Goal: Communication & Community: Answer question/provide support

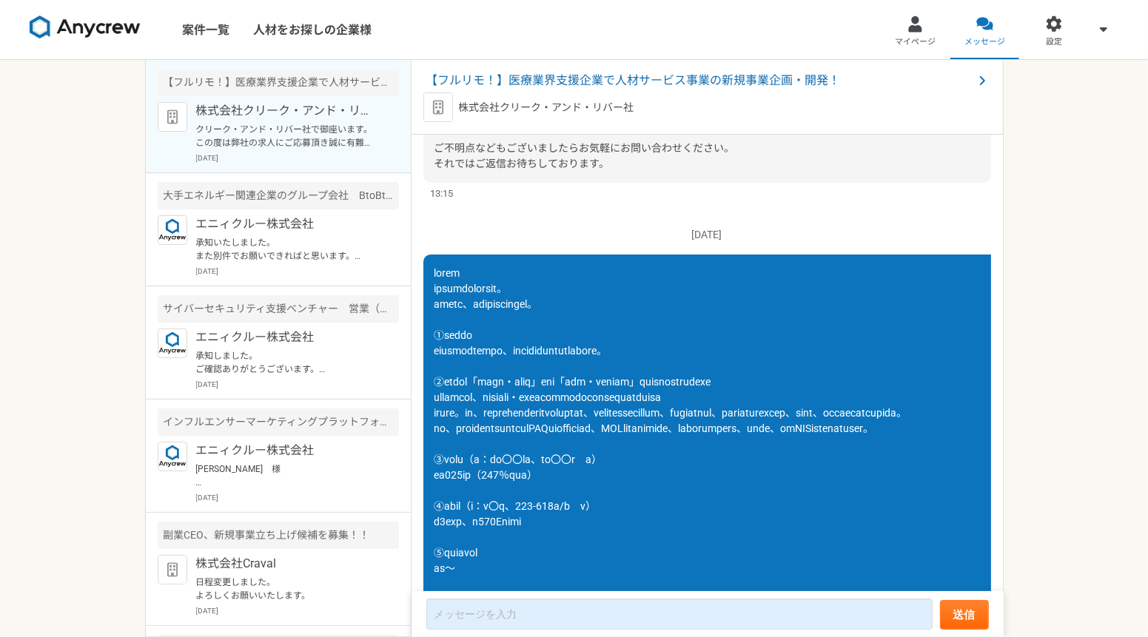
scroll to position [358, 0]
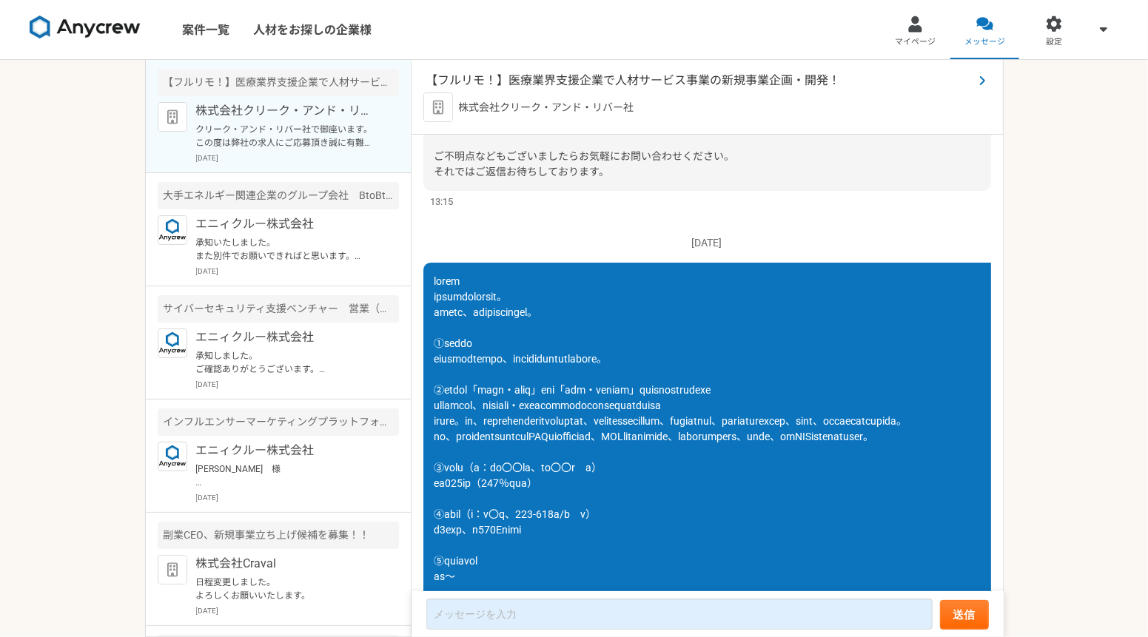
click at [669, 78] on span "【フルリモ！】医療業界支援企業で人材サービス事業の新規事業企画・開発！" at bounding box center [699, 81] width 547 height 18
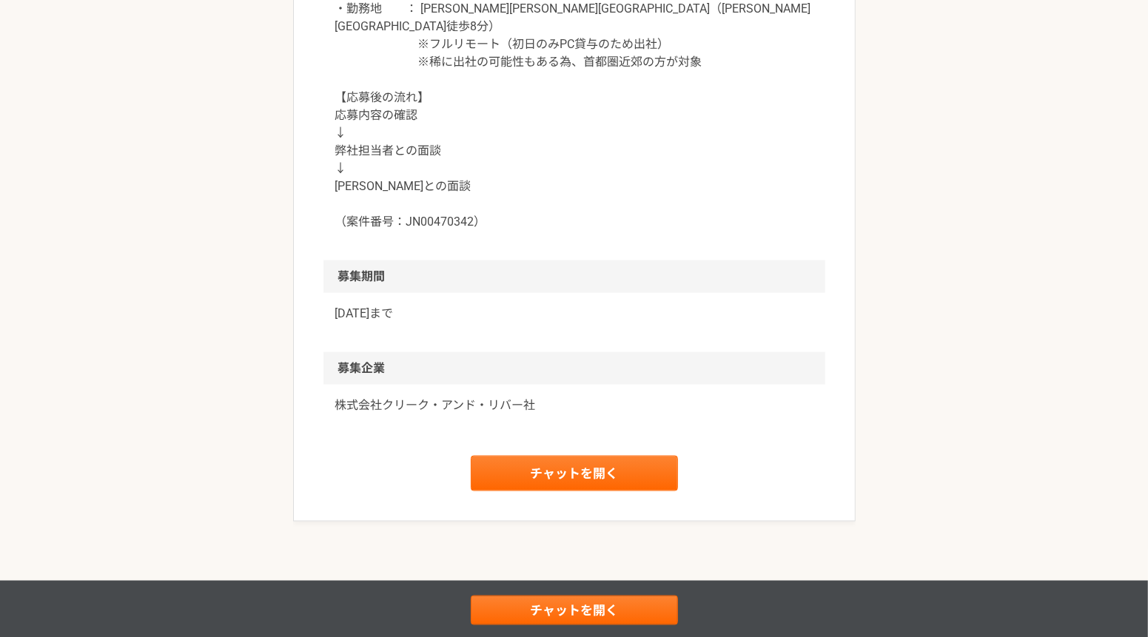
scroll to position [1519, 0]
click at [609, 461] on link "チャットを開く" at bounding box center [574, 474] width 207 height 36
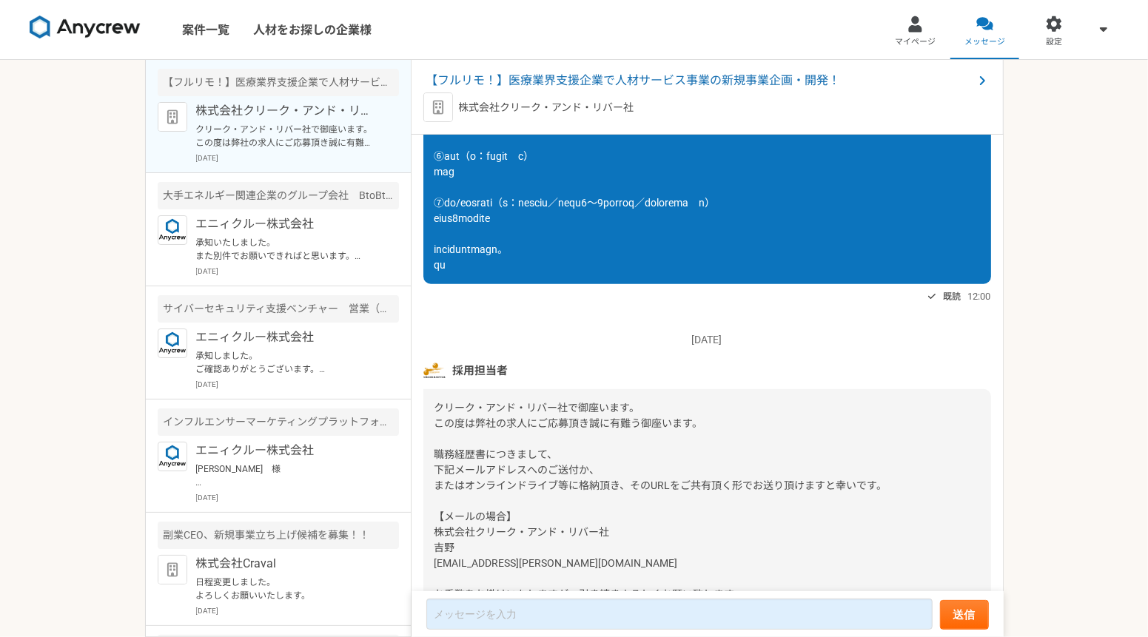
scroll to position [926, 0]
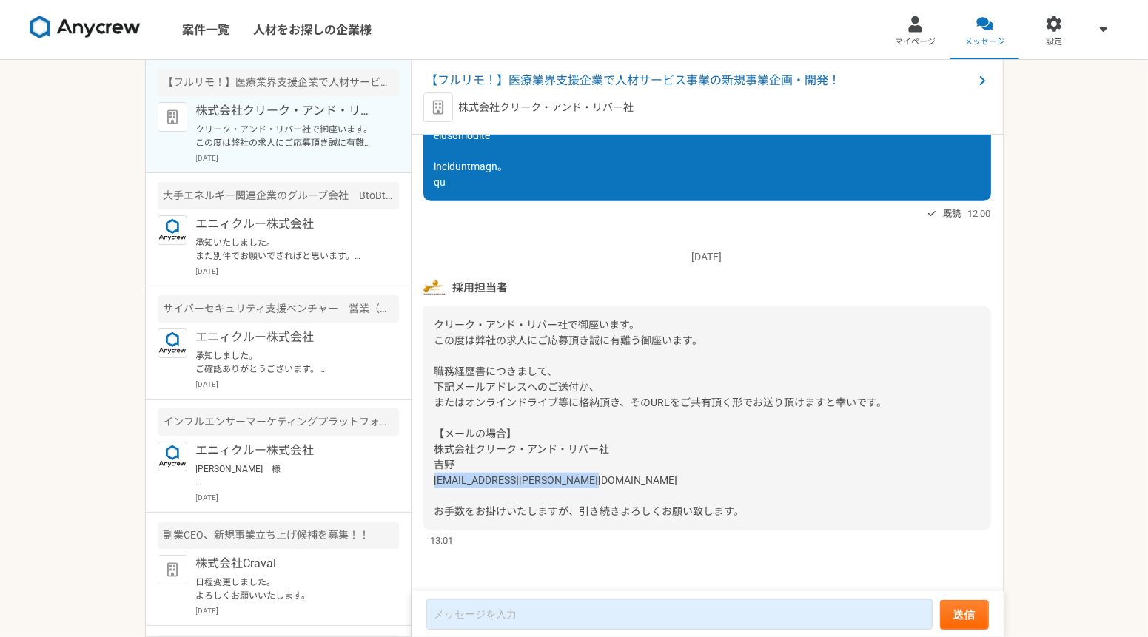
drag, startPoint x: 580, startPoint y: 494, endPoint x: 415, endPoint y: 499, distance: 165.1
click at [415, 499] on div "[DATE] 「興味あり」をしました。詳細についてはこちらのチャットで連絡をとってみましょう。 既読 10:24 採用担当者 13:15 [DATE] 既読 …" at bounding box center [708, 364] width 592 height 458
drag, startPoint x: 415, startPoint y: 499, endPoint x: 604, endPoint y: 492, distance: 189.6
click at [604, 492] on div "クリーク・アンド・リバー社で御座います。 この度は弊社の求人にご応募頂き誠に有難う御座います。 職務経歴書につきまして、 下記メールアドレスへのご送付か、 ま…" at bounding box center [707, 418] width 568 height 224
click at [586, 489] on div "クリーク・アンド・リバー社で御座います。 この度は弊社の求人にご応募頂き誠に有難う御座います。 職務経歴書につきまして、 下記メールアドレスへのご送付か、 ま…" at bounding box center [707, 418] width 568 height 224
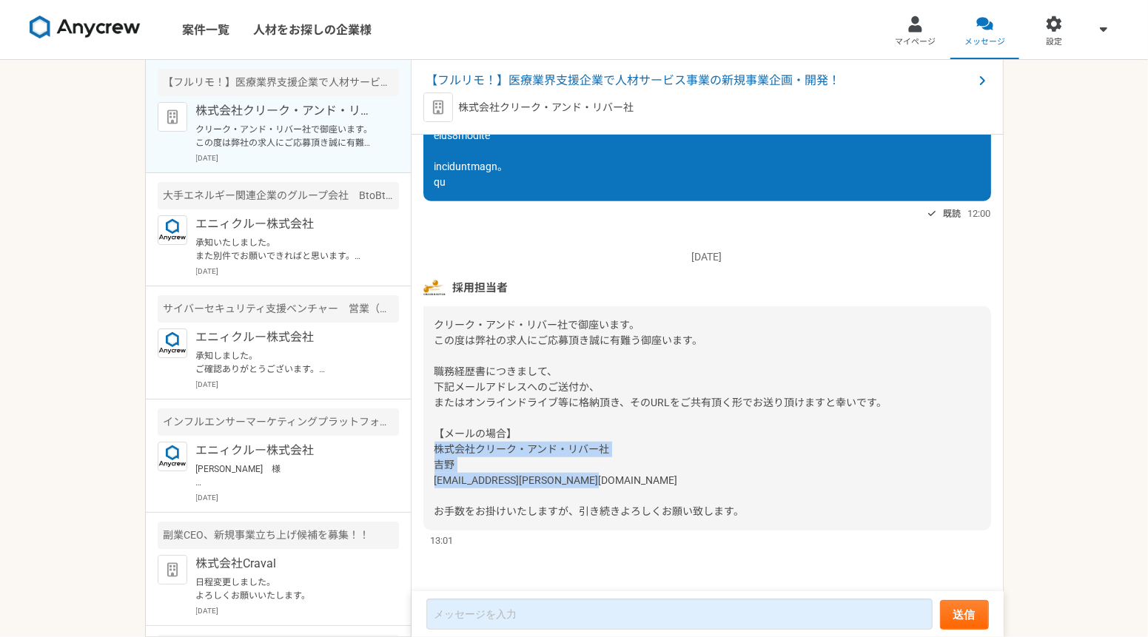
drag, startPoint x: 569, startPoint y: 496, endPoint x: 418, endPoint y: 467, distance: 153.7
click at [418, 467] on div "[DATE] 「興味あり」をしました。詳細についてはこちらのチャットで連絡をとってみましょう。 既読 10:24 採用担当者 13:15 [DATE] 既読 …" at bounding box center [708, 364] width 592 height 458
copy span "株式会社クリーク・アンド・リバー社 吉野 [EMAIL_ADDRESS][PERSON_NAME][DOMAIN_NAME]"
click at [1096, 340] on div "案件一覧 人材をお探しの企業様 マイページ メッセージ 設定 【フルリモ！】医療業界支援企業で人材サービス事業の新規事業企画・開発！ 株式会社クリーク・アンド…" at bounding box center [574, 318] width 1148 height 637
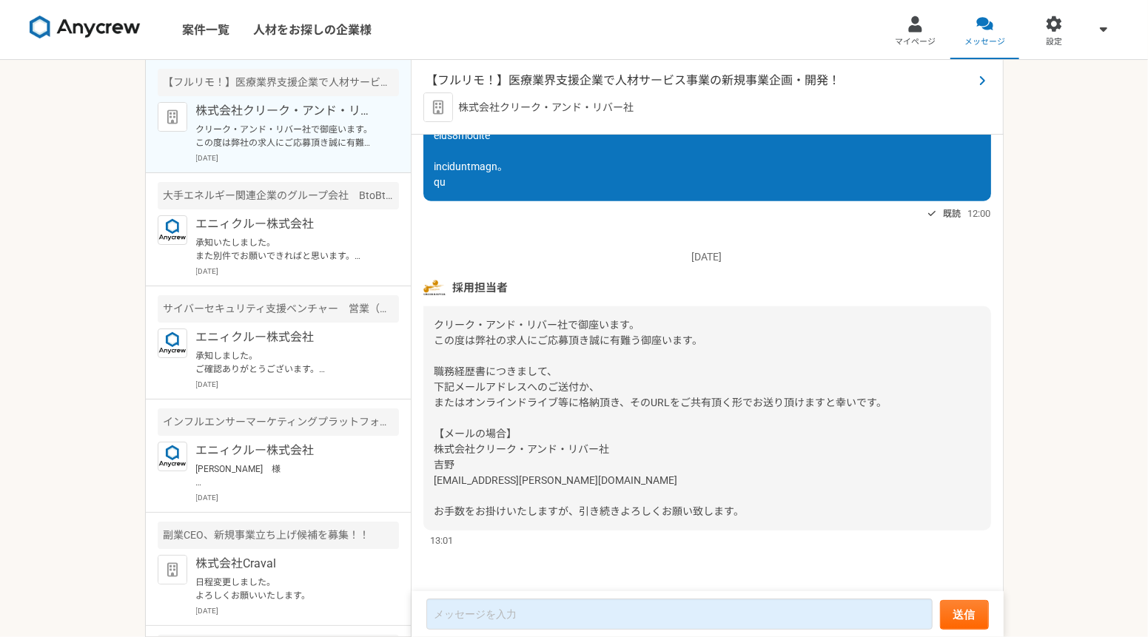
click at [659, 73] on span "【フルリモ！】医療業界支援企業で人材サービス事業の新規事業企画・開発！" at bounding box center [699, 81] width 547 height 18
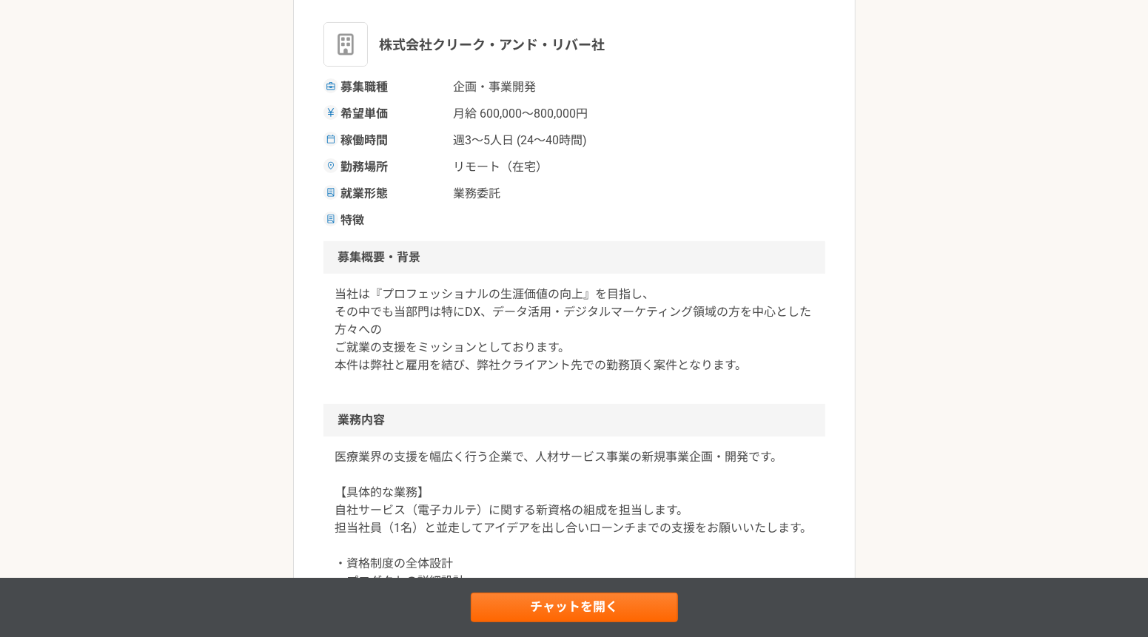
scroll to position [245, 0]
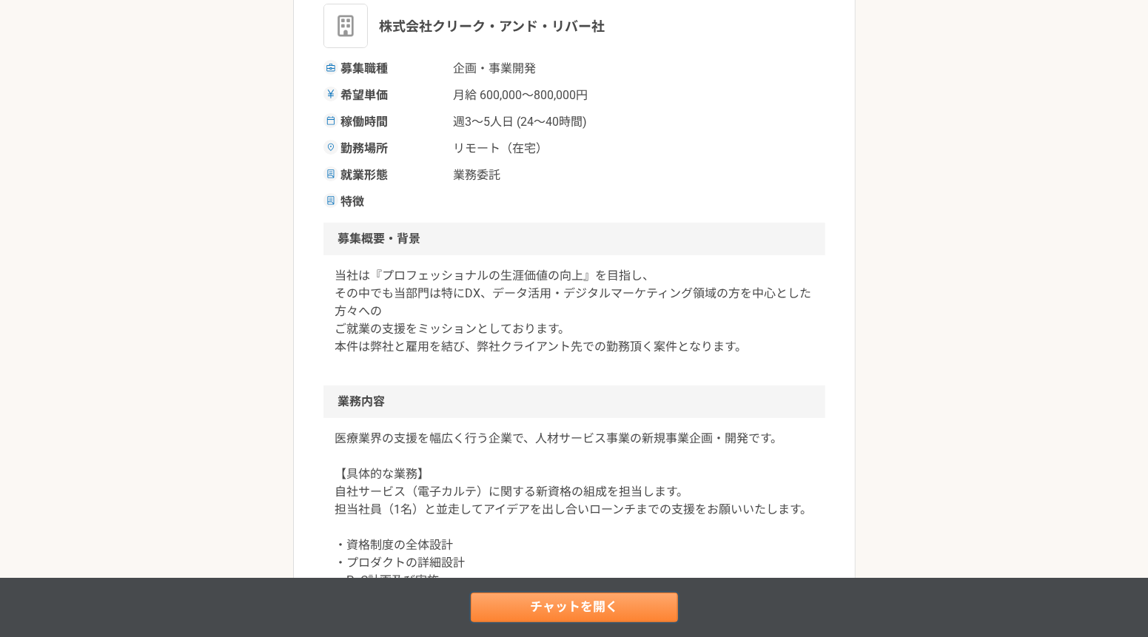
click at [617, 597] on link "チャットを開く" at bounding box center [574, 608] width 207 height 30
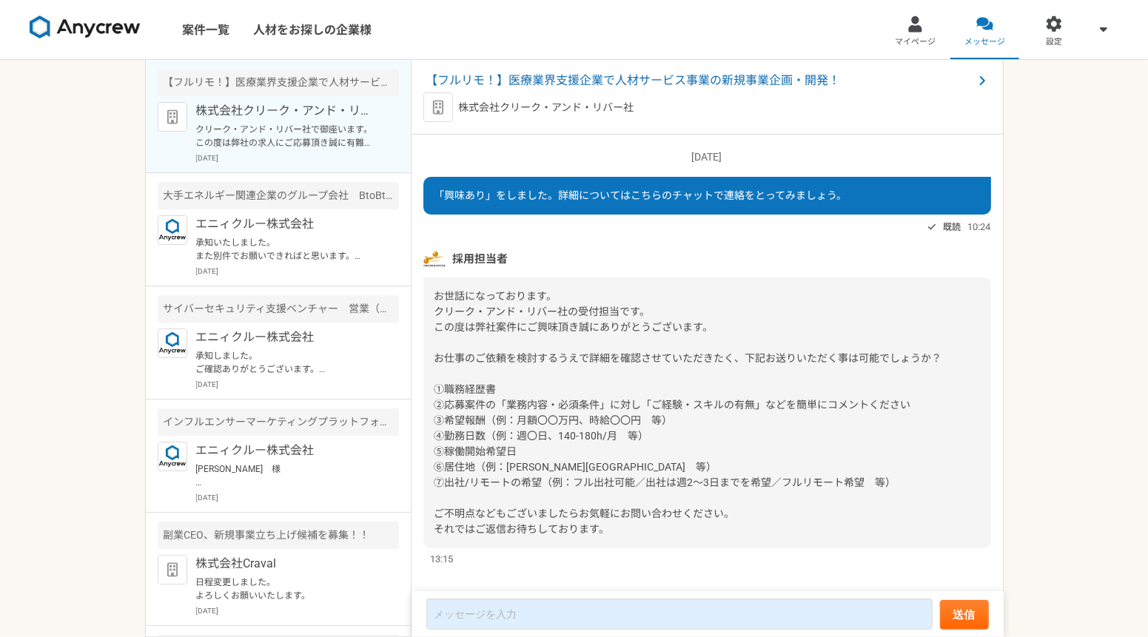
scroll to position [940, 0]
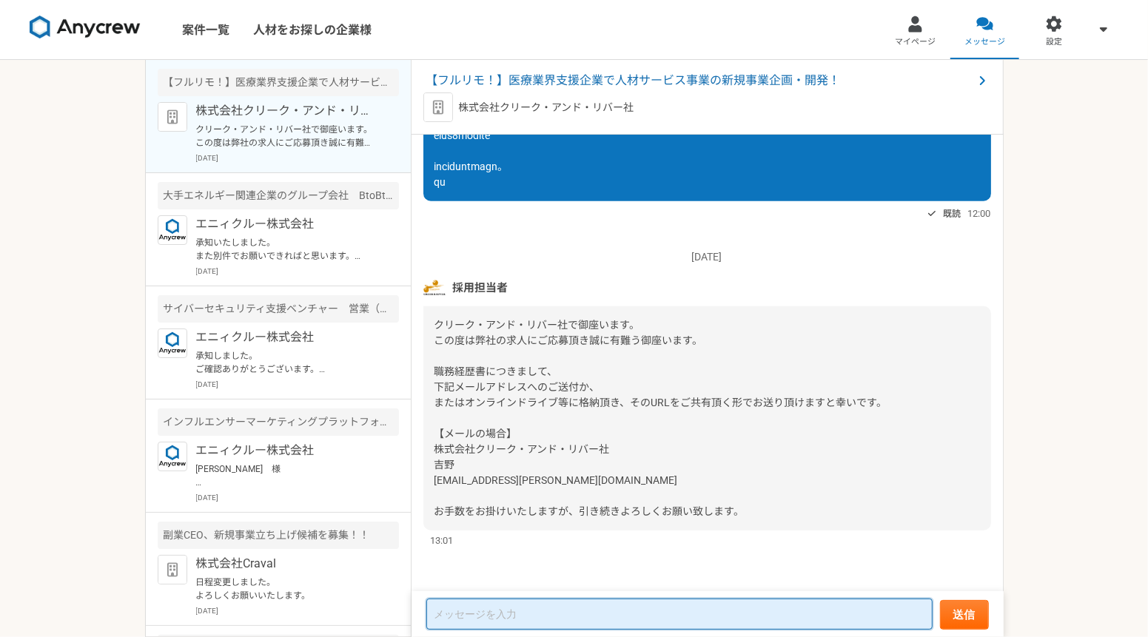
click at [499, 620] on textarea at bounding box center [679, 614] width 506 height 31
type textarea "y"
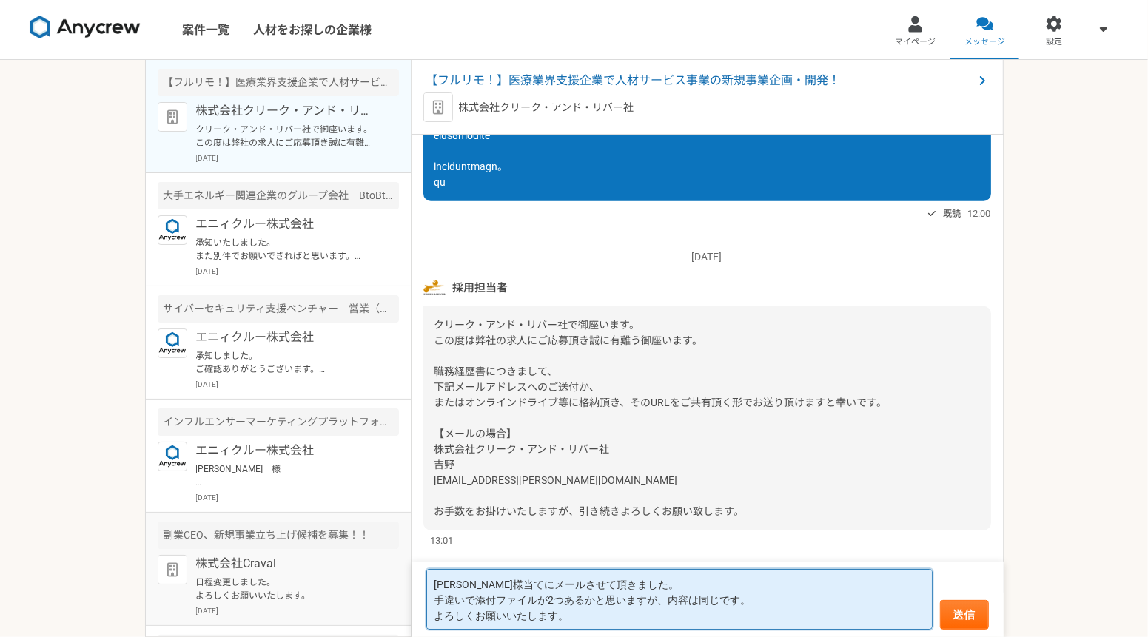
type textarea "[PERSON_NAME]様当てにメールさせて頂きました。 手違いで添付ファイルが2つあるかと思いますが、内容は同じです。 よろしくお願いいたします。"
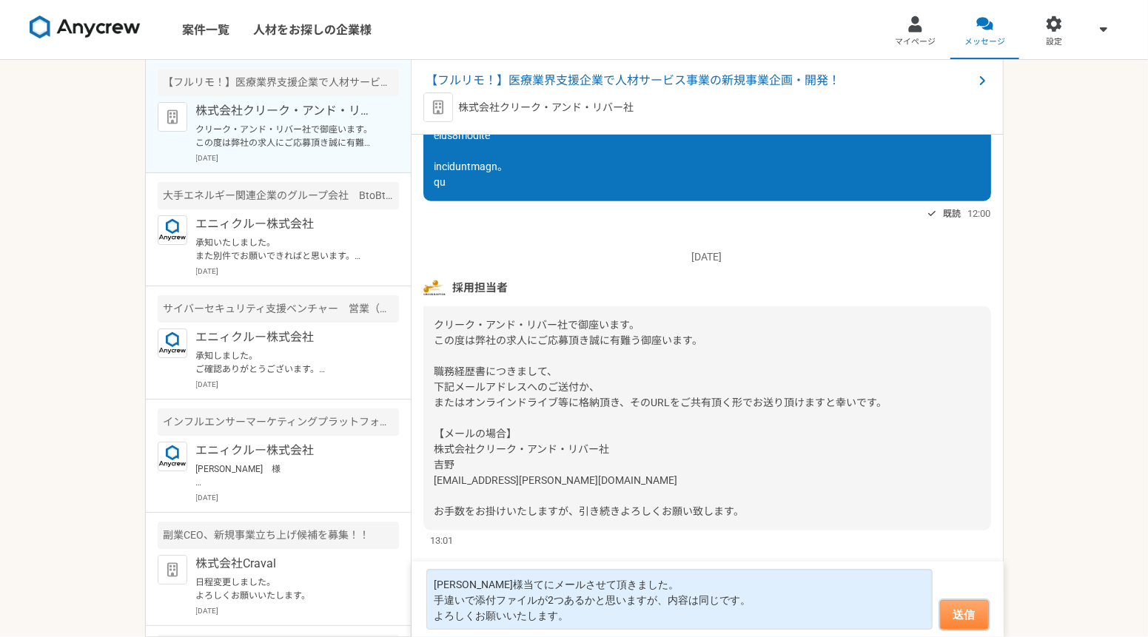
click at [979, 617] on button "送信" at bounding box center [964, 615] width 49 height 30
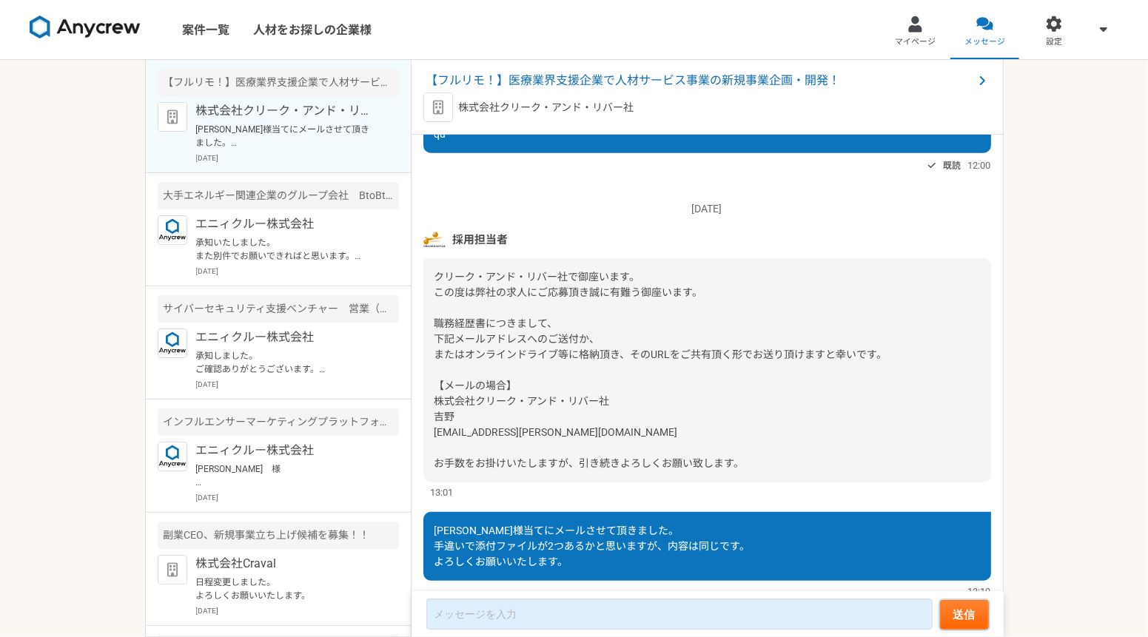
scroll to position [1040, 0]
